Goal: Check status: Check status

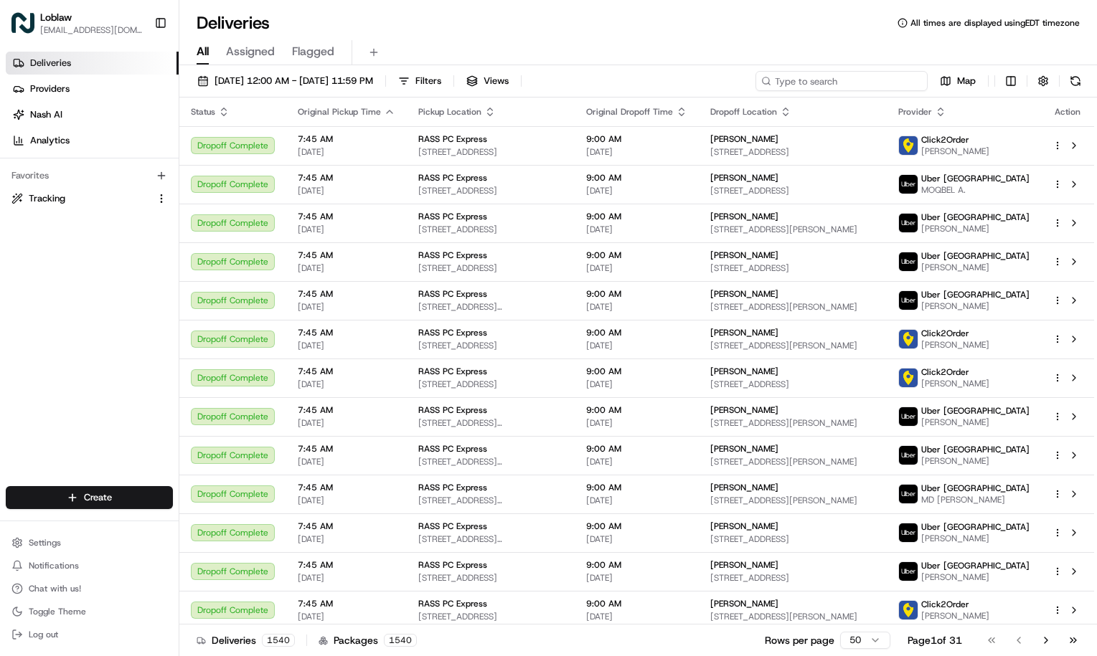
click at [844, 86] on input at bounding box center [841, 81] width 172 height 20
paste input "Fall2022@"
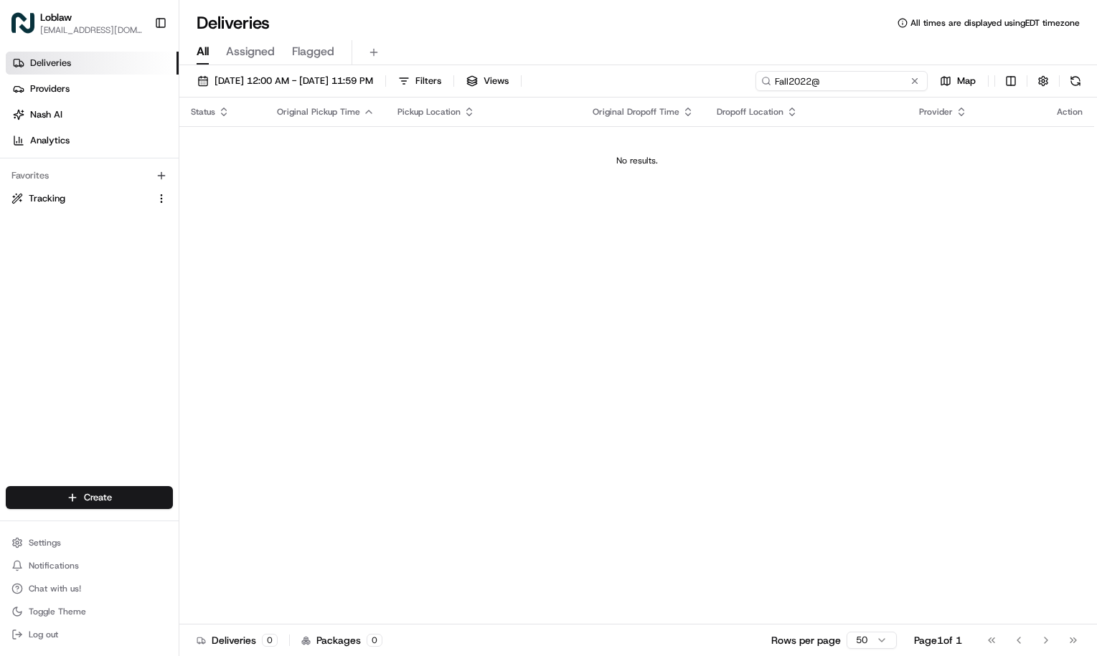
type input "Fall2022@"
click at [123, 339] on div "Deliveries Providers [PERSON_NAME] Analytics Favorites Tracking" at bounding box center [89, 270] width 179 height 449
click at [912, 85] on button at bounding box center [914, 81] width 14 height 14
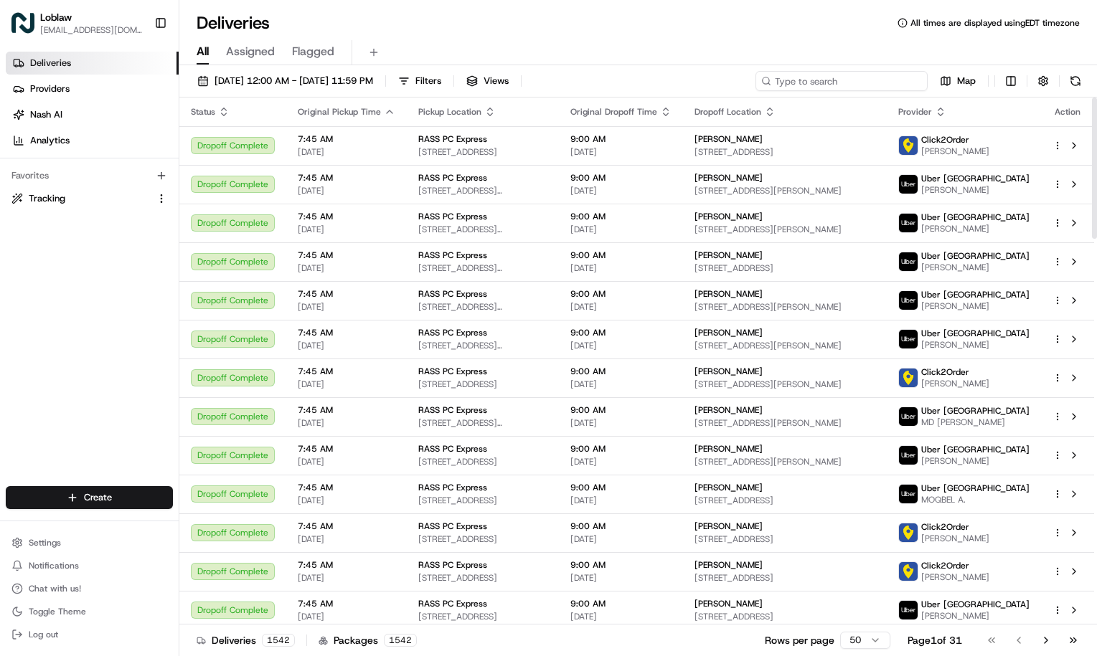
click at [862, 83] on input at bounding box center [841, 81] width 172 height 20
paste input "531900012925130"
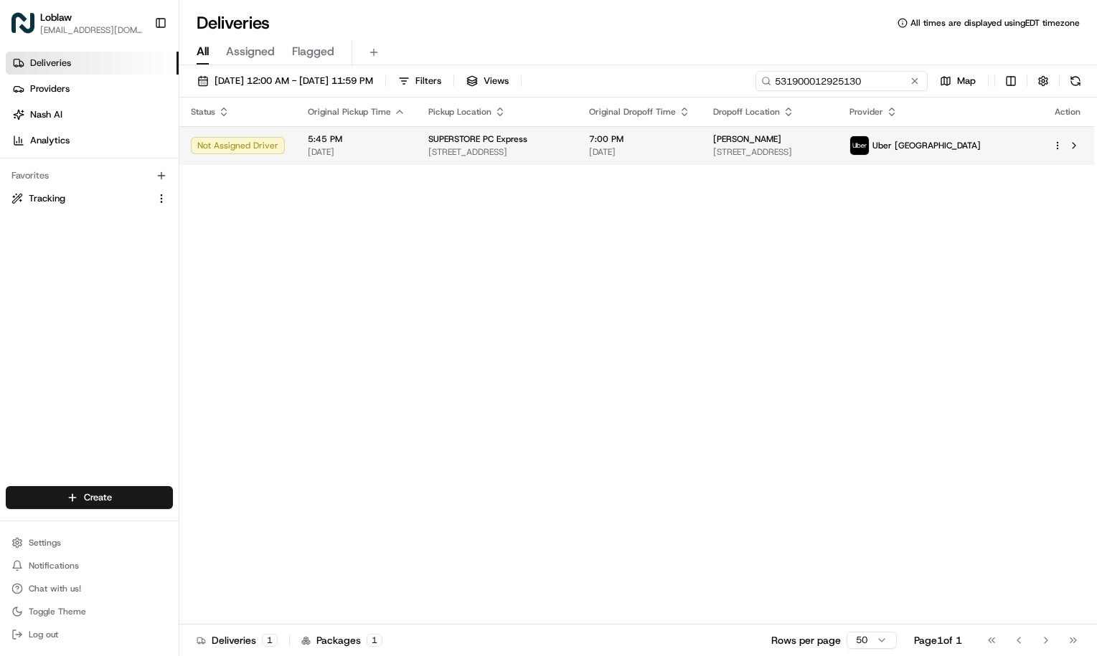
type input "531900012925130"
click at [623, 153] on td "7:00 PM [DATE]" at bounding box center [639, 145] width 124 height 39
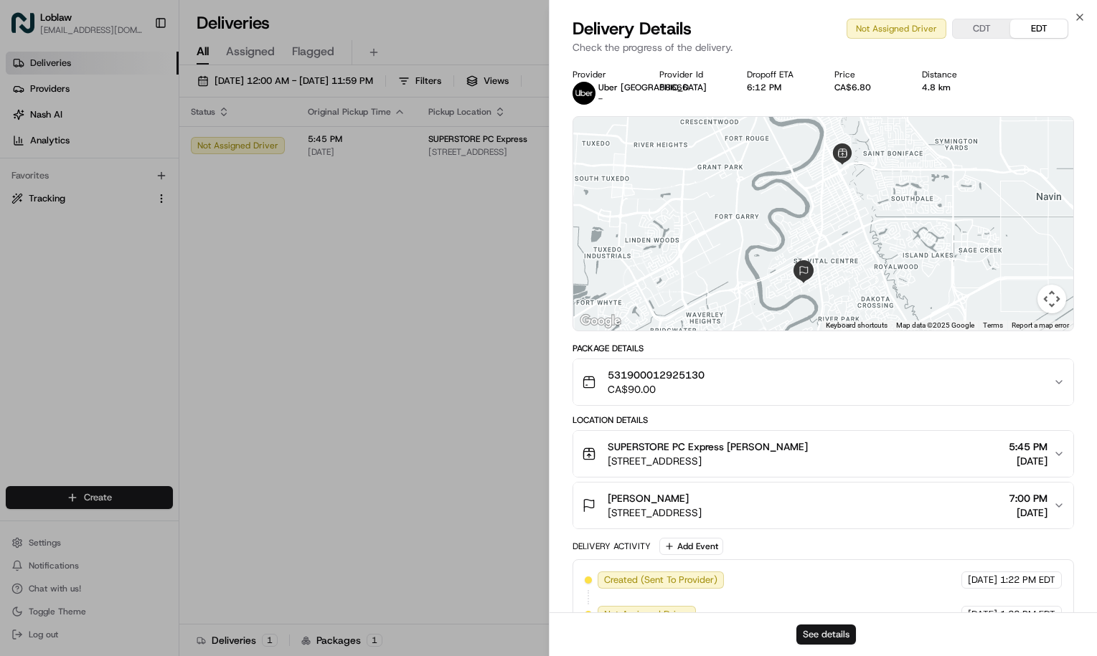
click at [820, 632] on button "See details" at bounding box center [826, 635] width 60 height 20
click at [1077, 15] on icon "button" at bounding box center [1079, 16] width 11 height 11
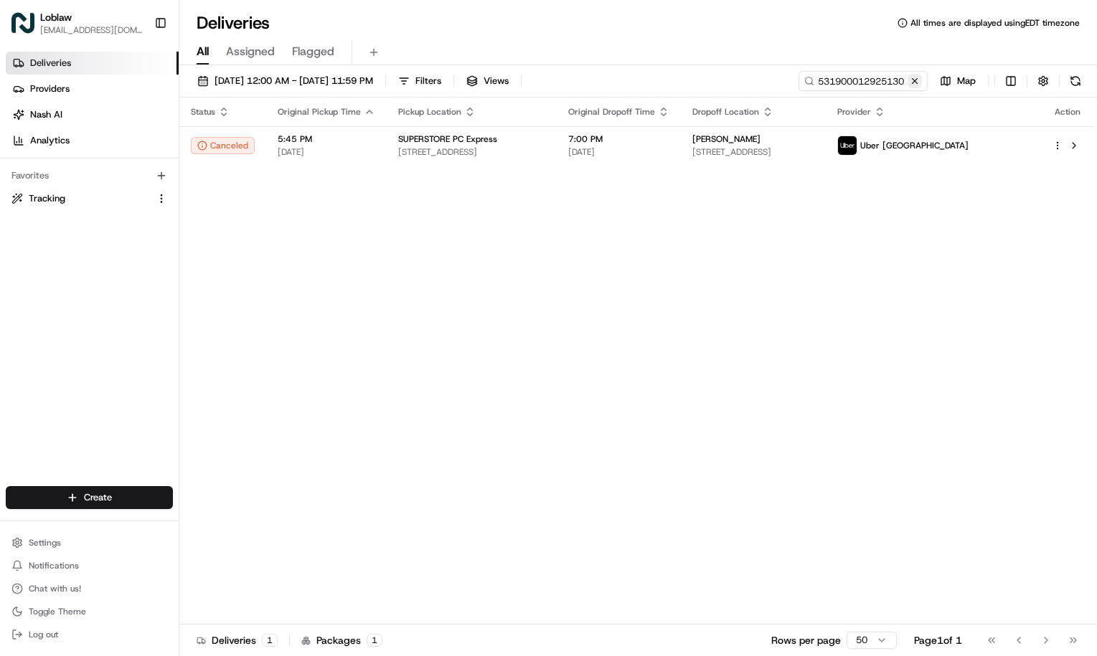
click at [912, 79] on button at bounding box center [914, 81] width 14 height 14
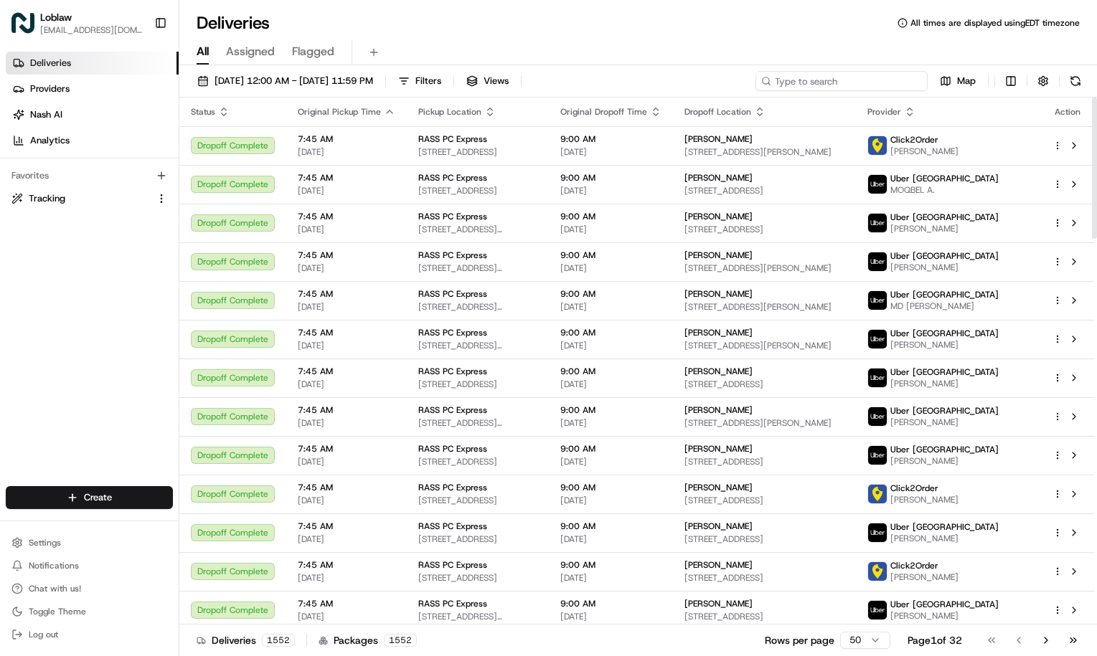
click at [861, 77] on input at bounding box center [841, 81] width 172 height 20
paste input "531900012859448"
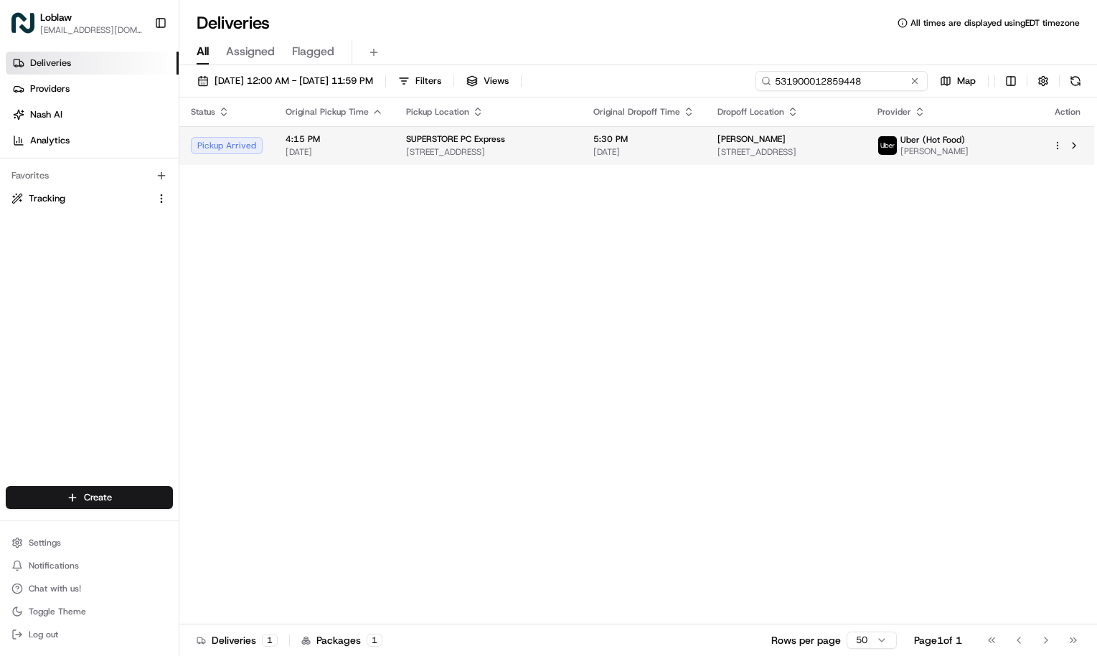
type input "531900012859448"
click at [619, 156] on span "[DATE]" at bounding box center [643, 151] width 101 height 11
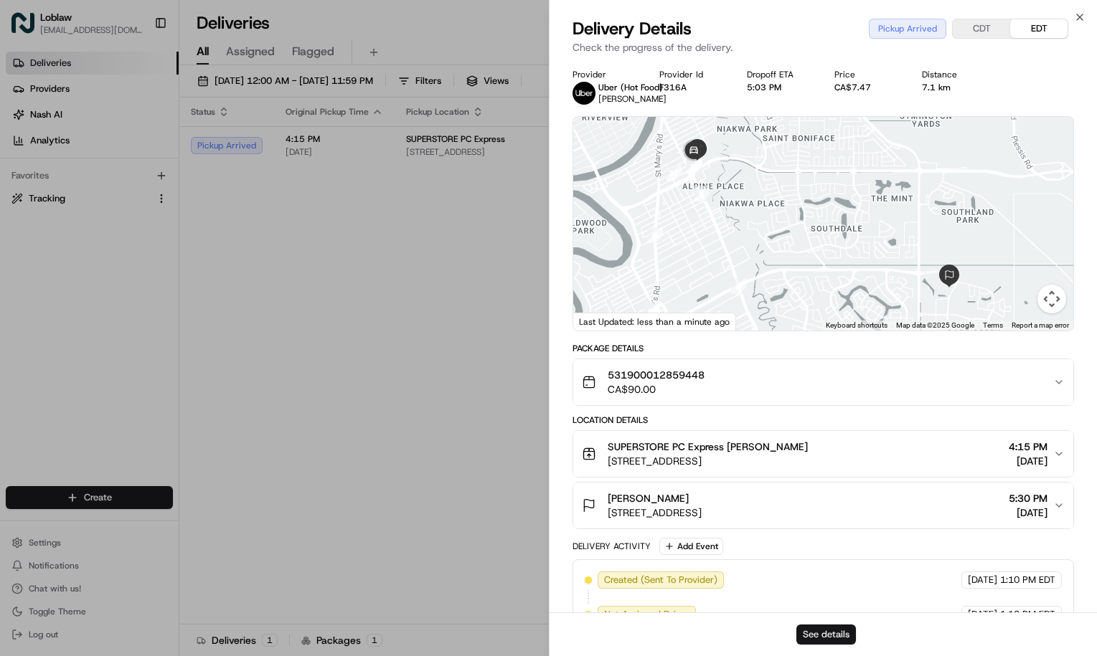
click at [816, 633] on button "See details" at bounding box center [826, 635] width 60 height 20
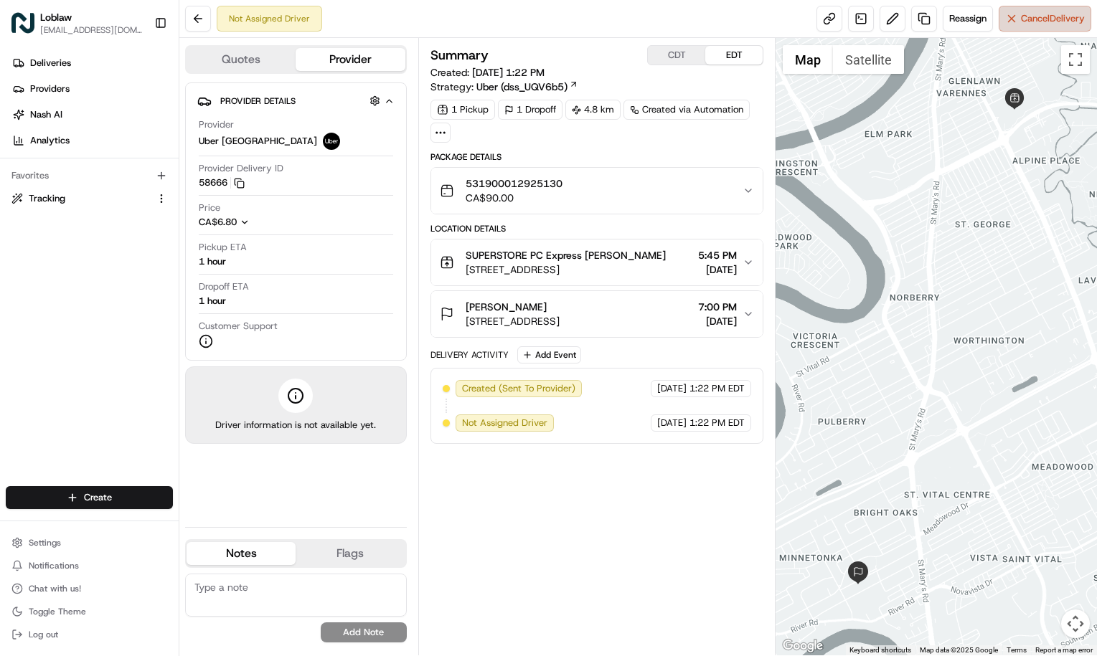
click at [1042, 16] on span "Cancel Delivery" at bounding box center [1053, 18] width 64 height 13
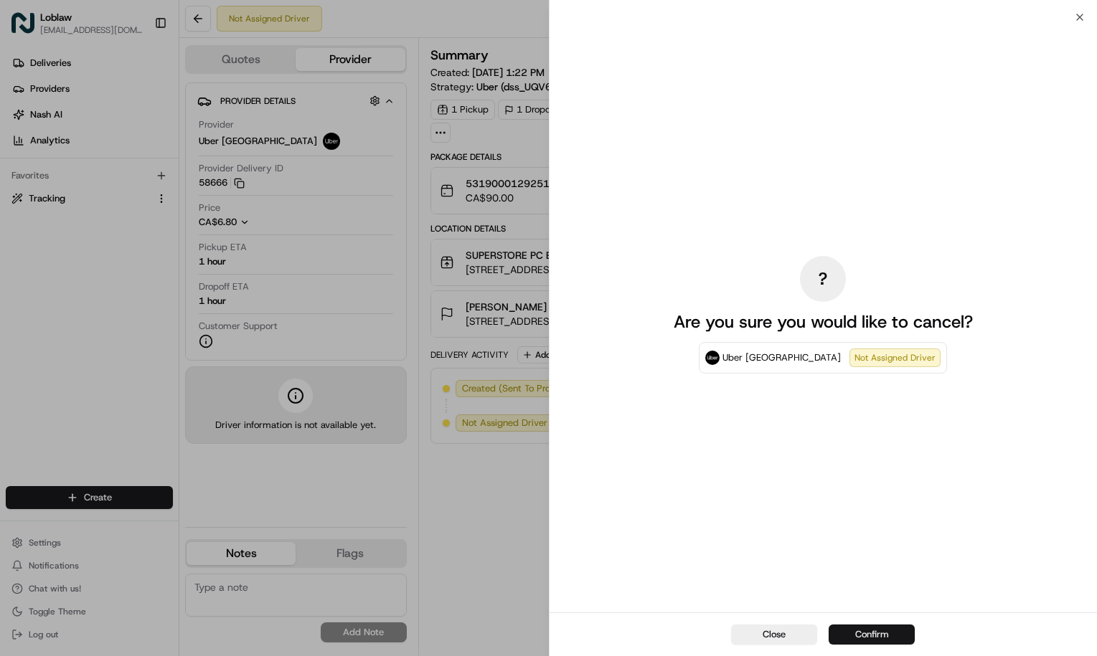
click at [869, 625] on button "Confirm" at bounding box center [871, 635] width 86 height 20
